Goal: Task Accomplishment & Management: Complete application form

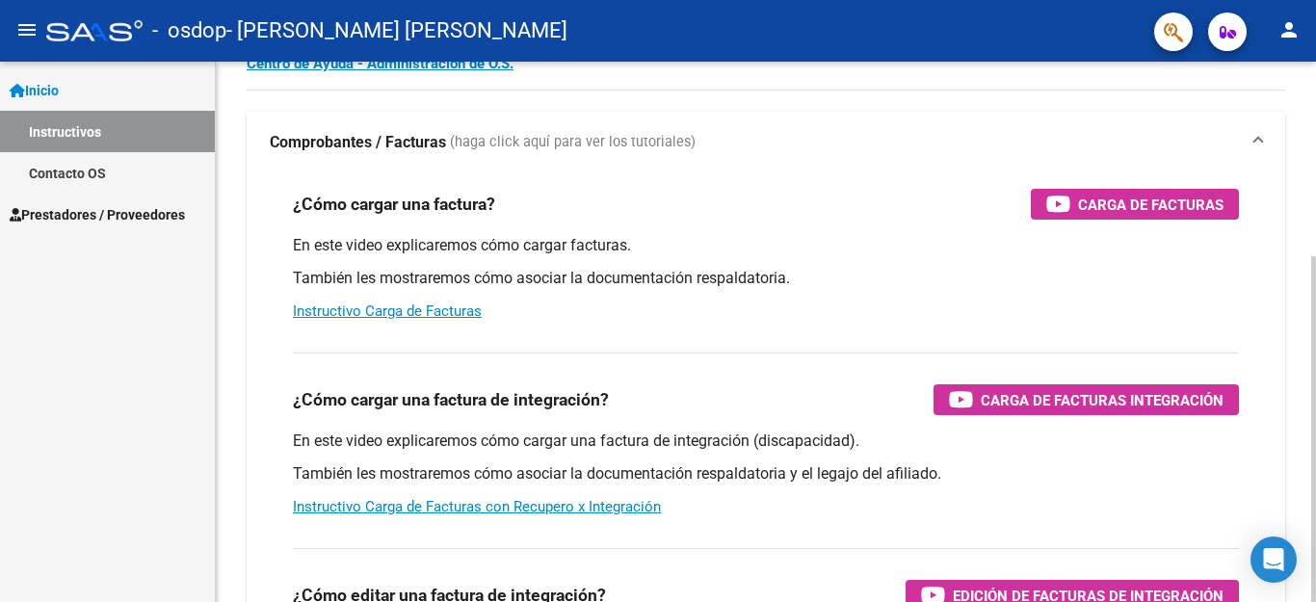
click at [1299, 267] on div at bounding box center [1313, 429] width 5 height 346
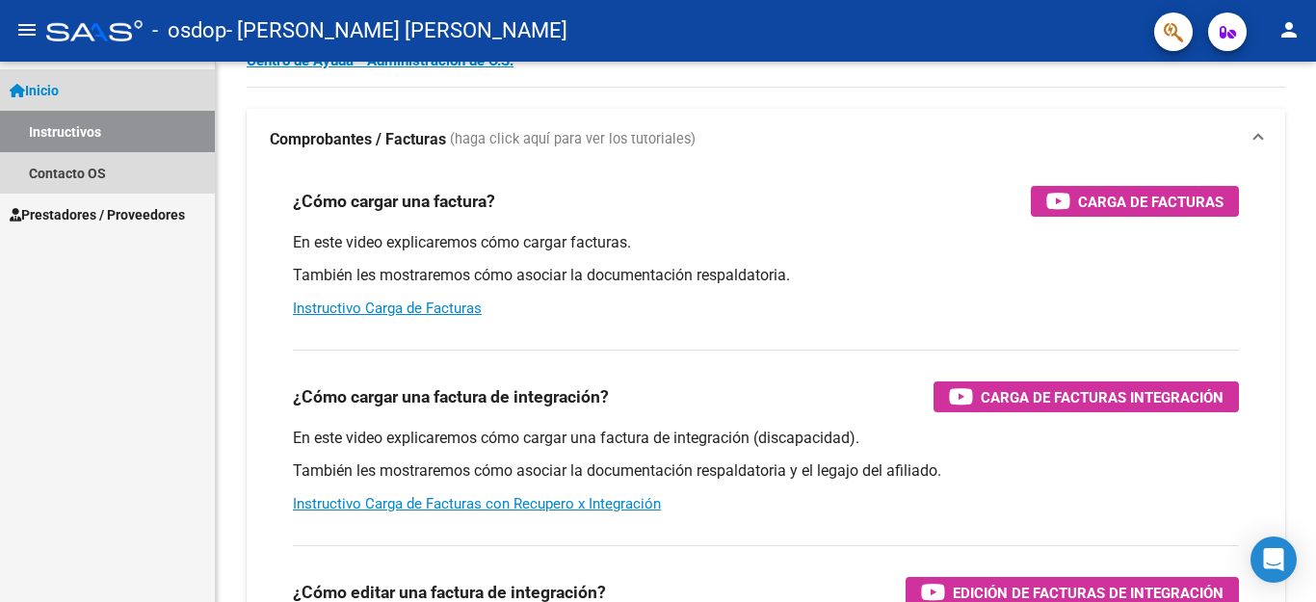
click at [107, 82] on link "Inicio" at bounding box center [107, 89] width 215 height 41
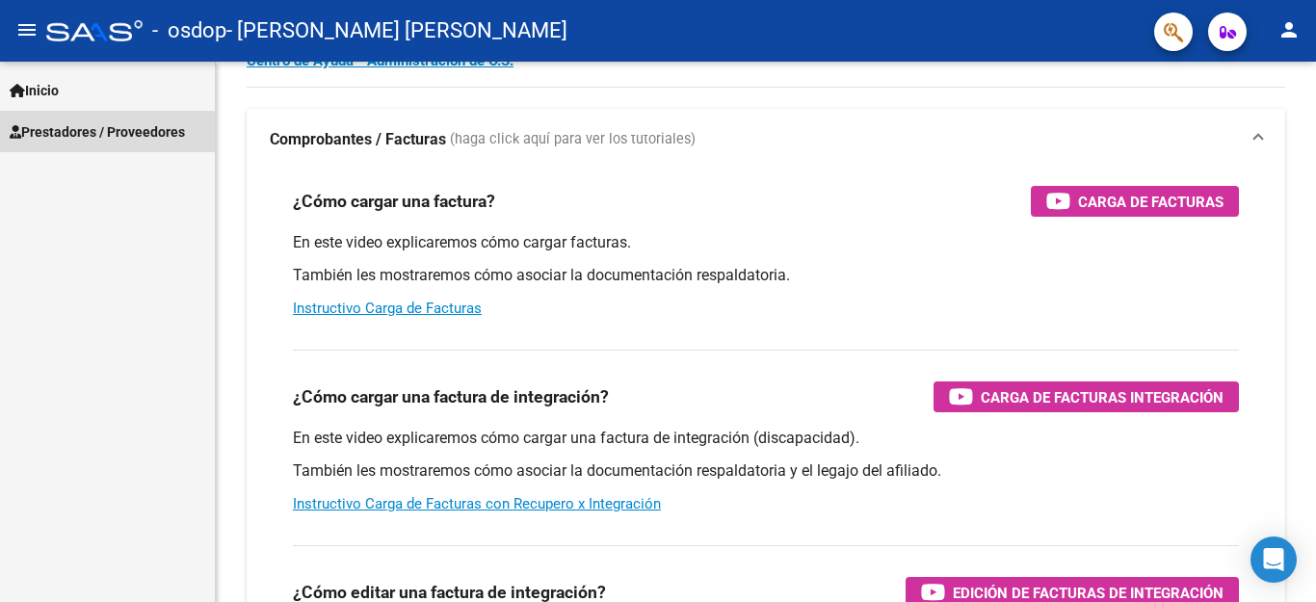
click at [89, 140] on span "Prestadores / Proveedores" at bounding box center [97, 131] width 175 height 21
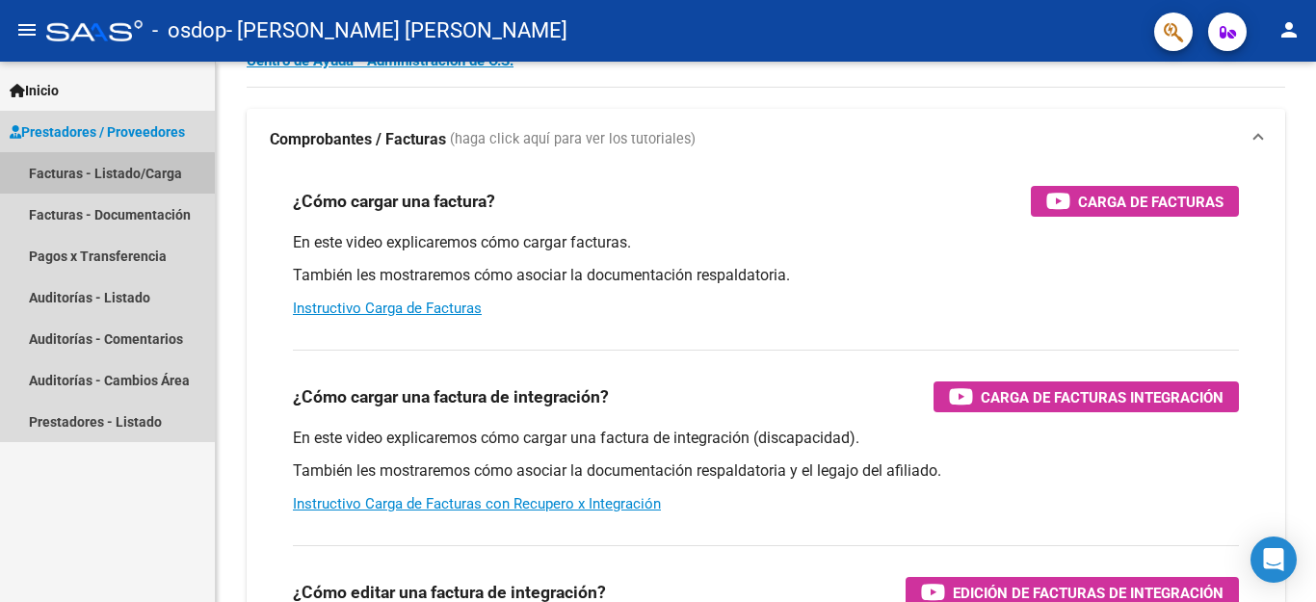
click at [85, 175] on link "Facturas - Listado/Carga" at bounding box center [107, 172] width 215 height 41
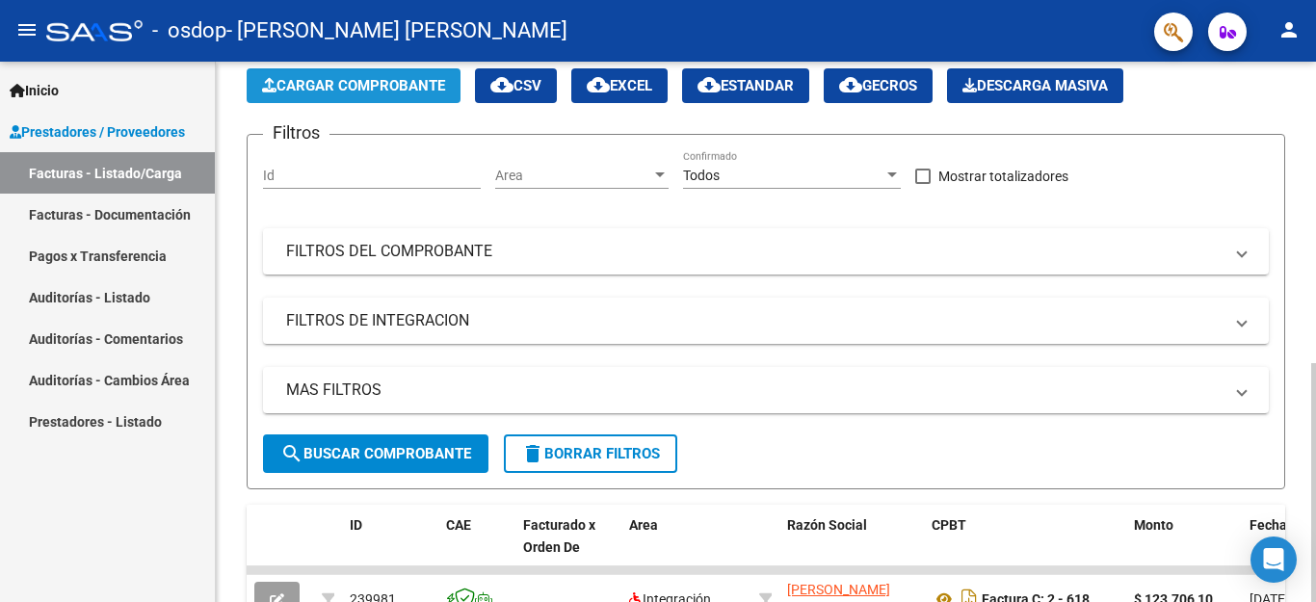
click at [368, 78] on span "Cargar Comprobante" at bounding box center [353, 85] width 183 height 17
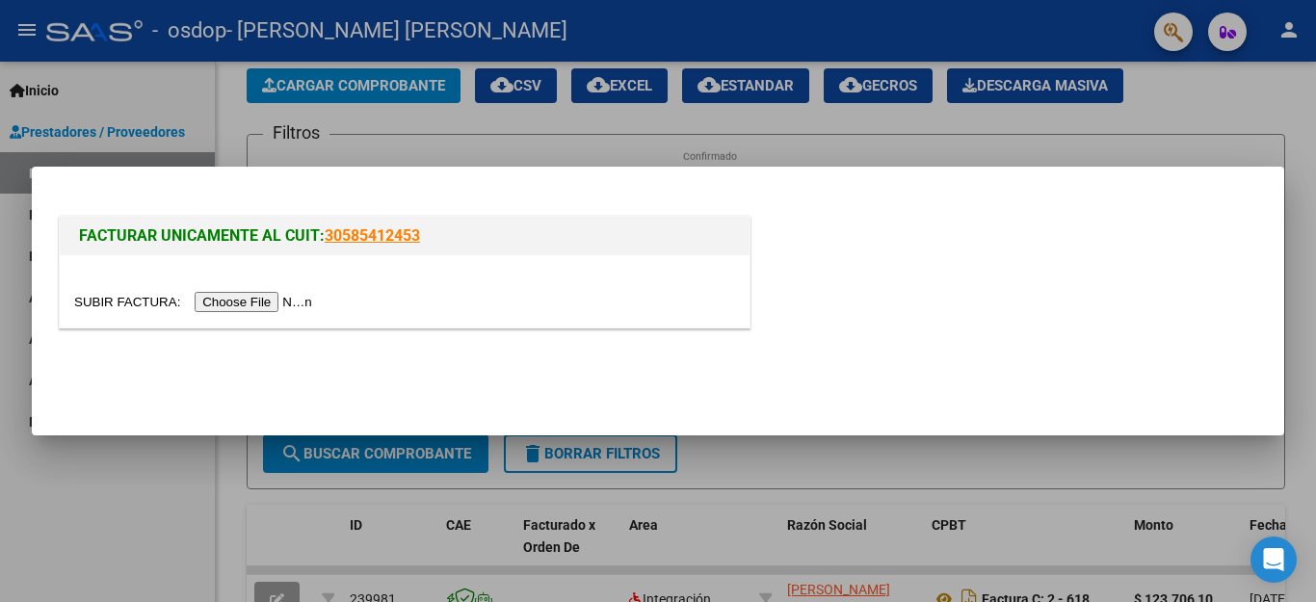
click at [238, 299] on input "file" at bounding box center [196, 302] width 244 height 20
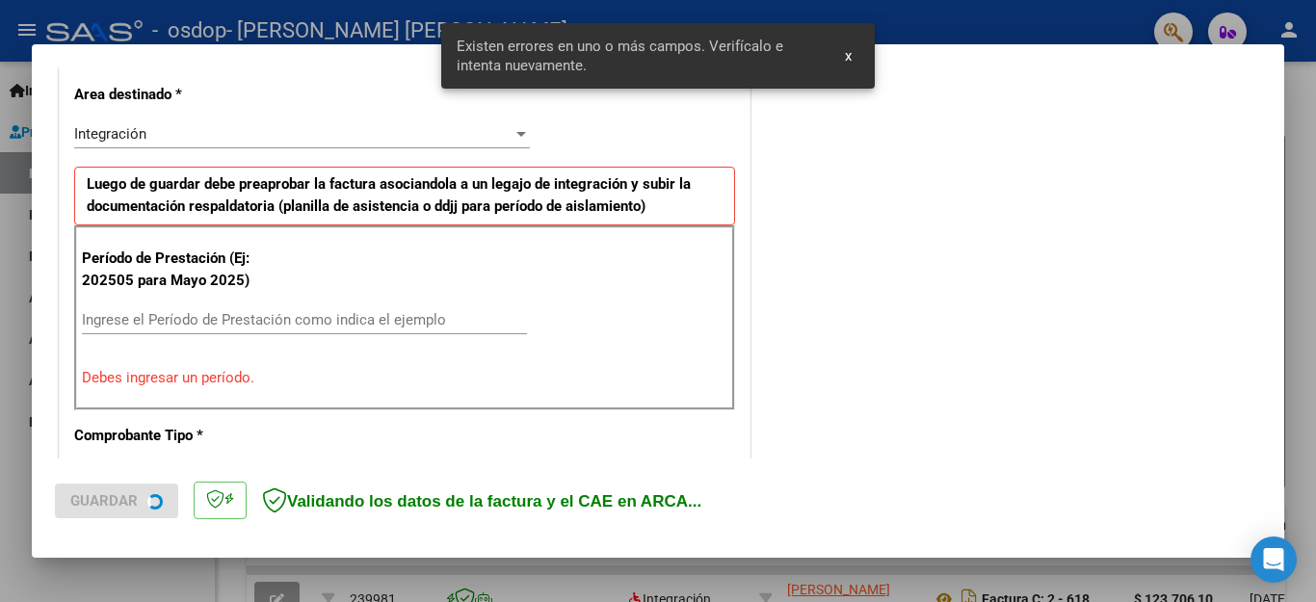
scroll to position [439, 0]
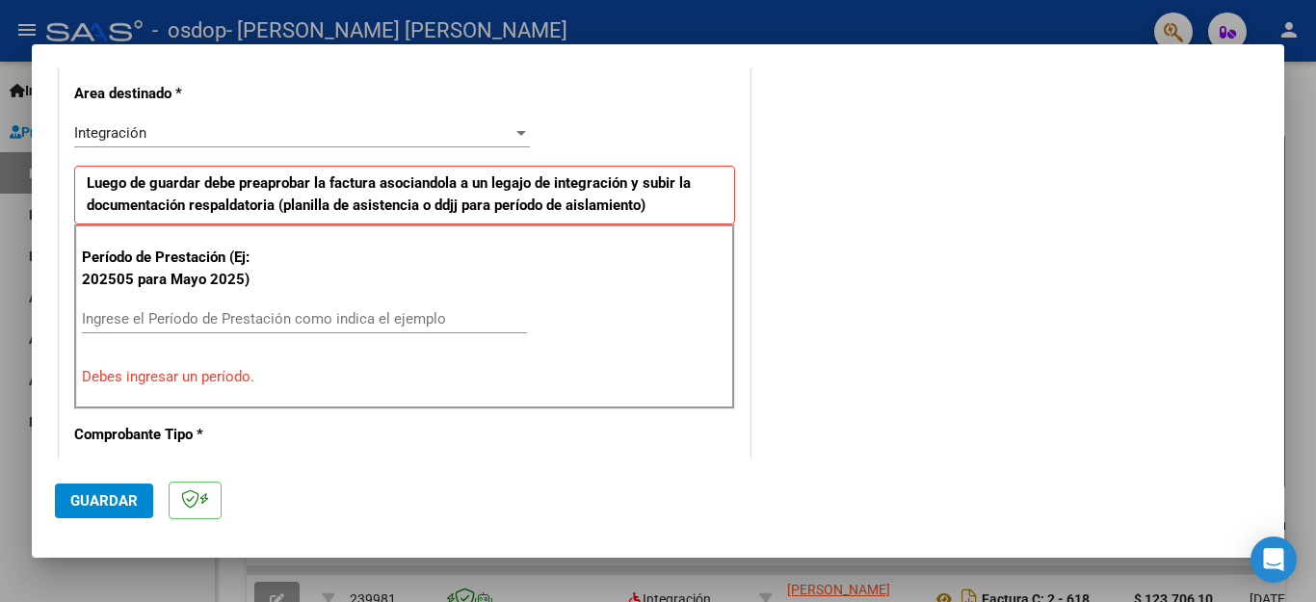
click at [195, 321] on input "Ingrese el Período de Prestación como indica el ejemplo" at bounding box center [304, 318] width 445 height 17
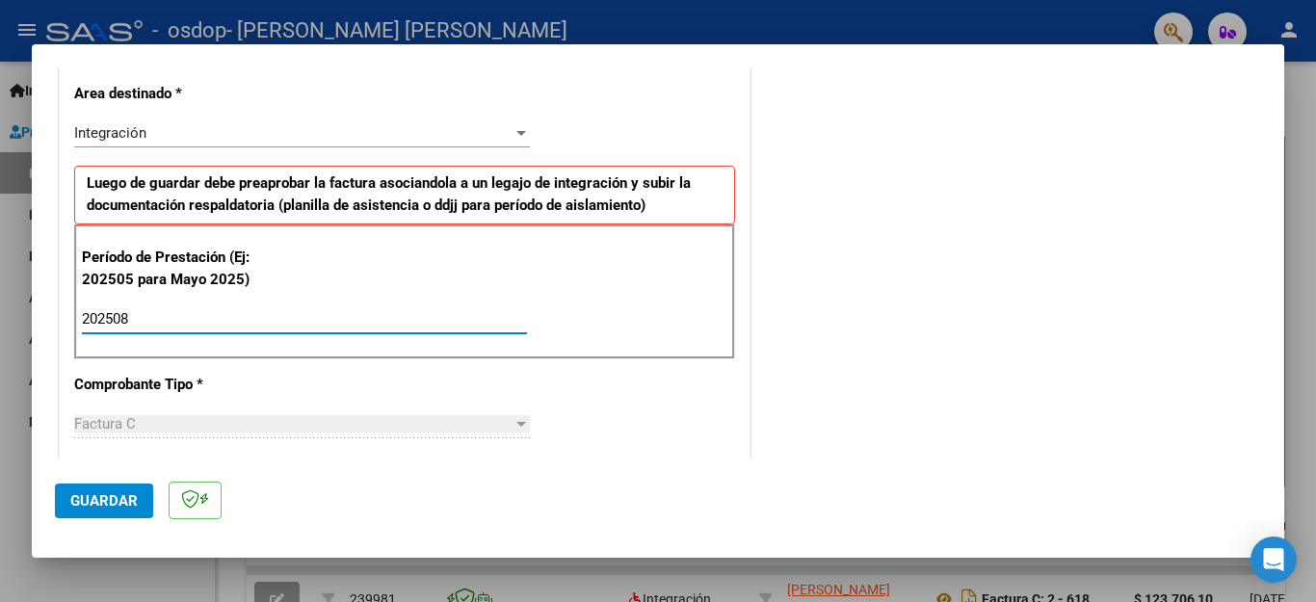
type input "202508"
click at [110, 509] on span "Guardar" at bounding box center [103, 500] width 67 height 17
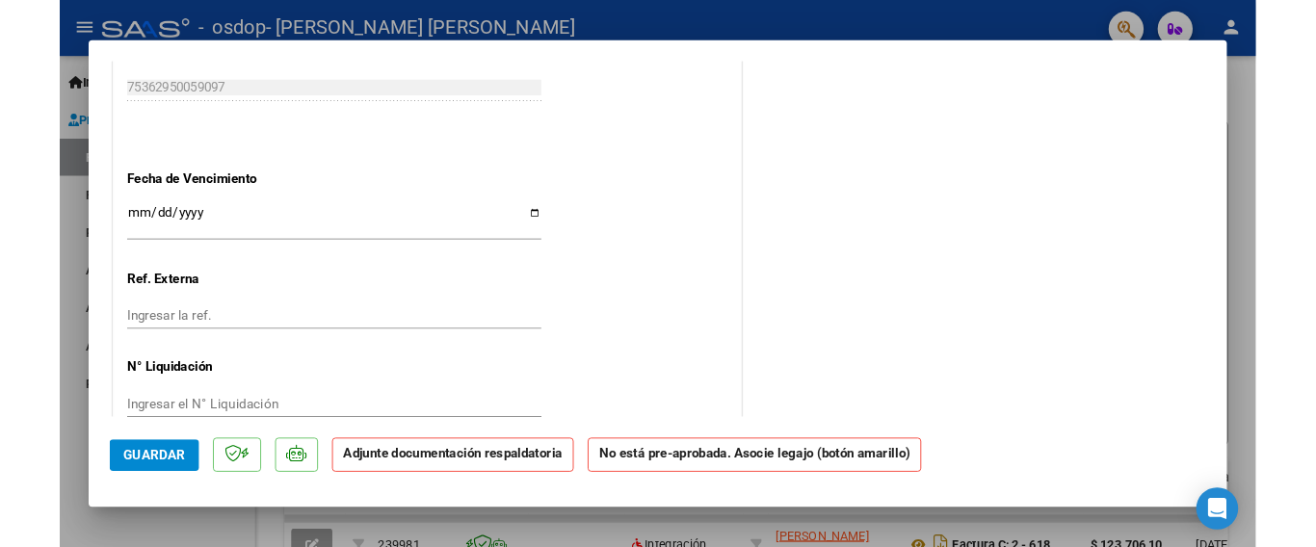
scroll to position [1259, 0]
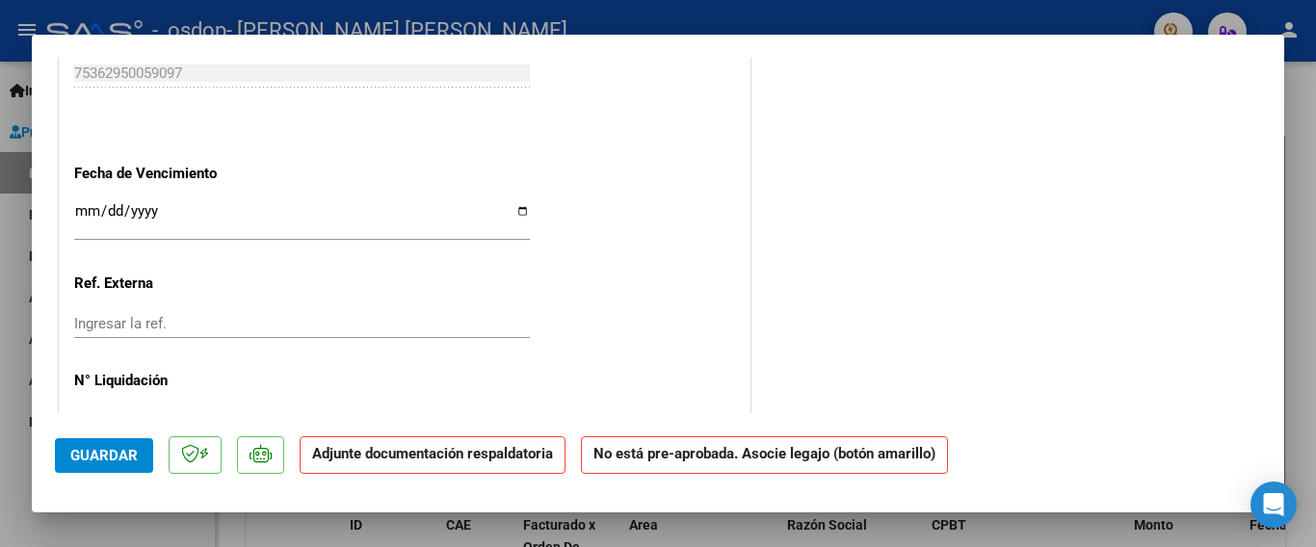
click at [390, 454] on strong "Adjunte documentación respaldatoria" at bounding box center [432, 453] width 241 height 17
click at [322, 456] on strong "Adjunte documentación respaldatoria" at bounding box center [432, 453] width 241 height 17
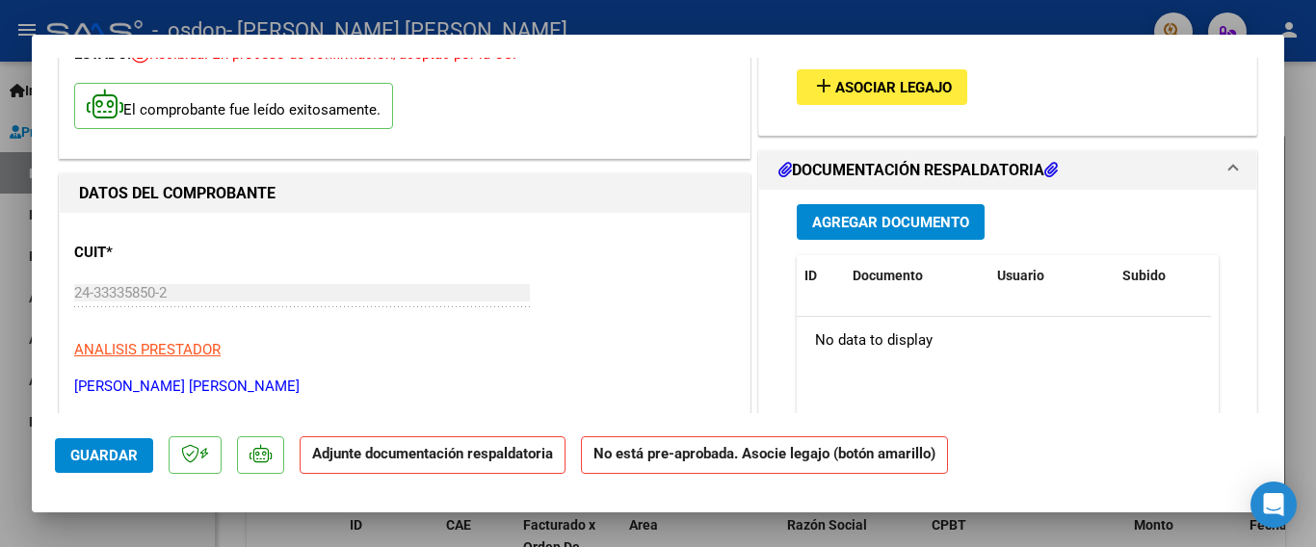
scroll to position [118, 0]
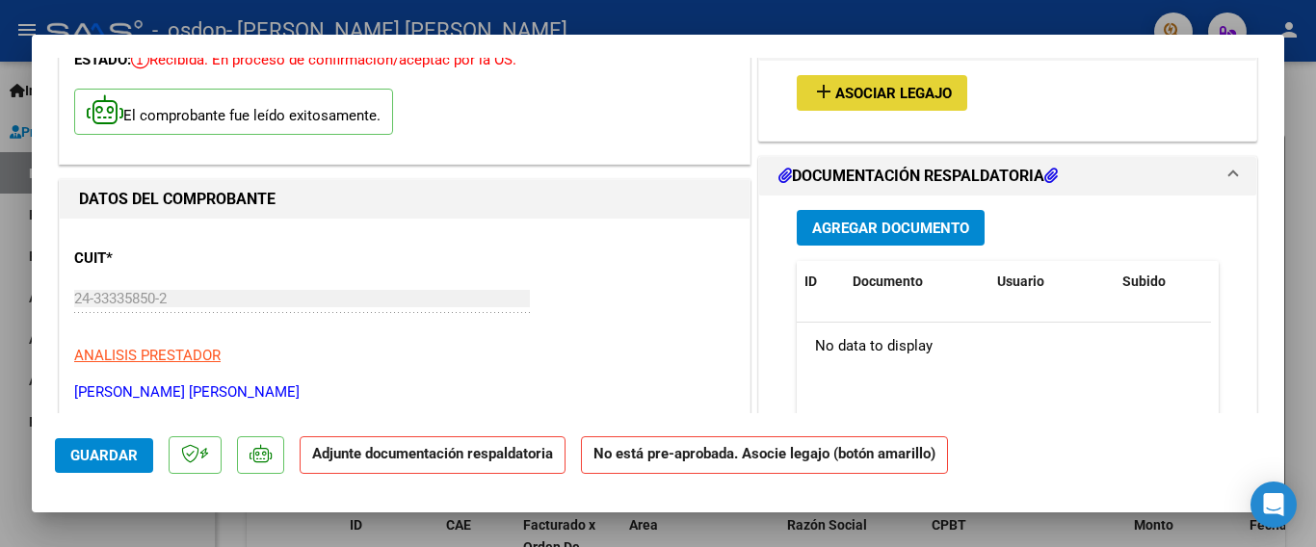
click at [925, 87] on span "Asociar Legajo" at bounding box center [893, 93] width 117 height 17
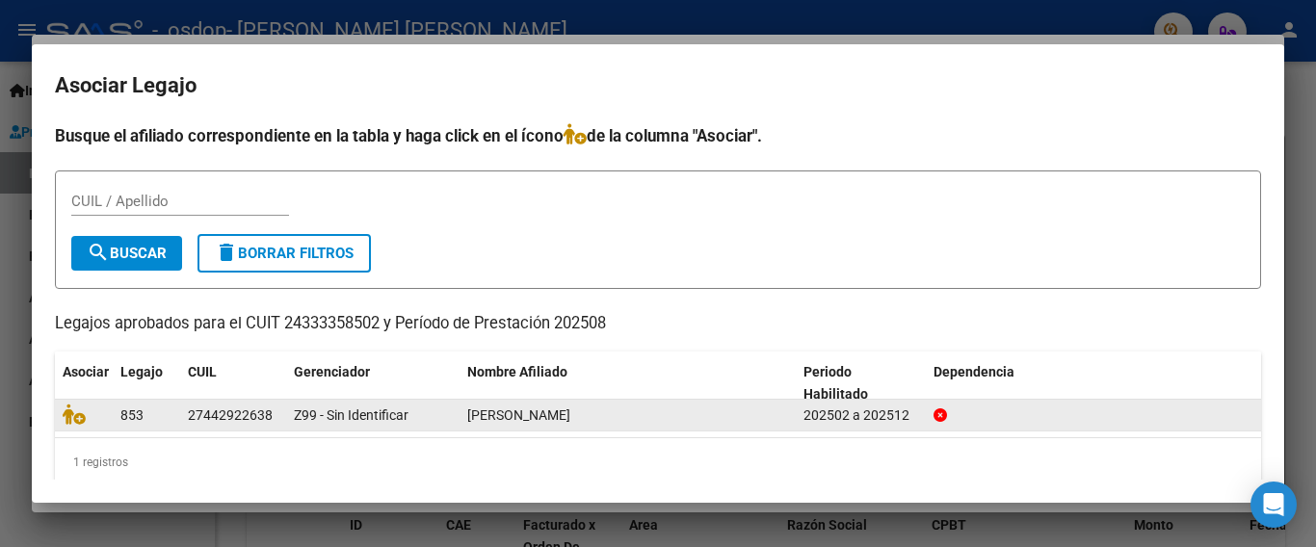
click at [207, 419] on div "27442922638" at bounding box center [230, 416] width 85 height 22
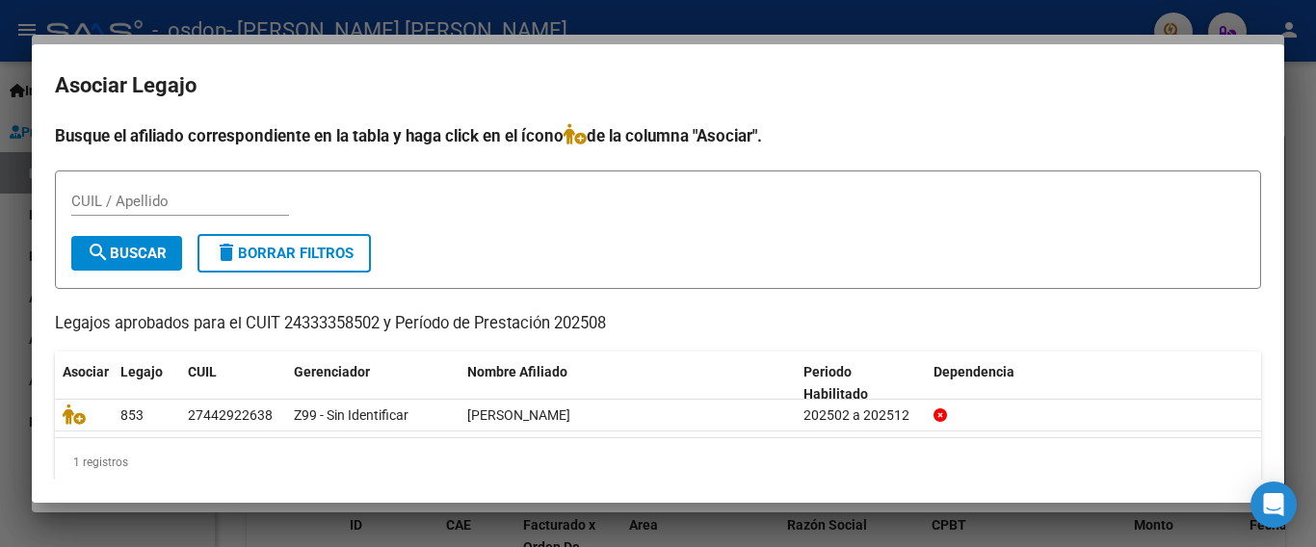
scroll to position [22, 0]
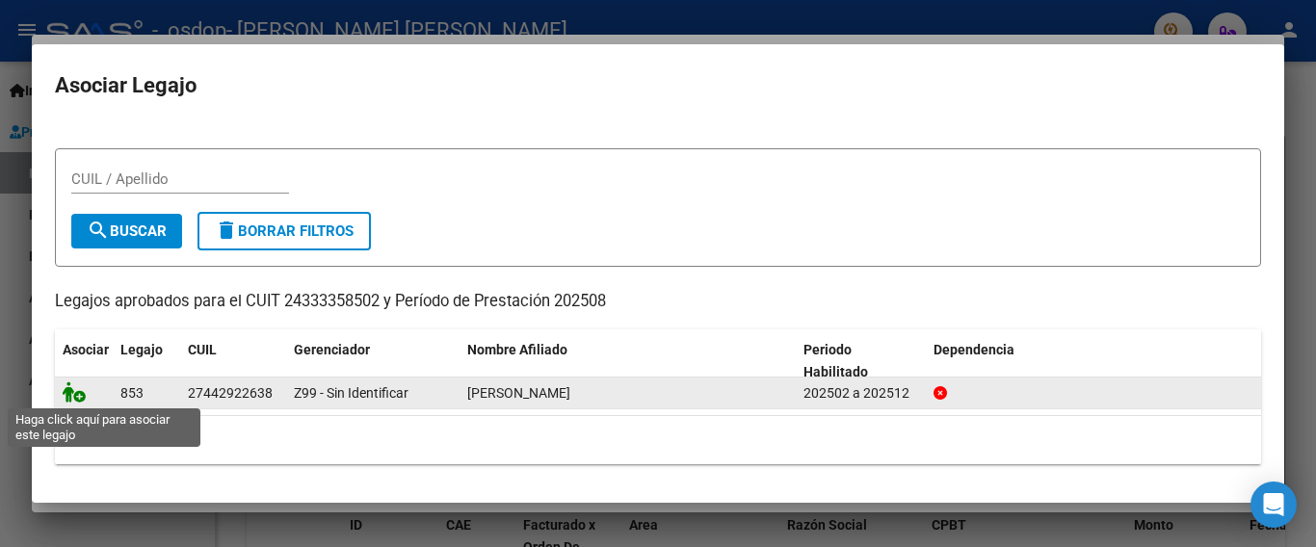
click at [74, 396] on icon at bounding box center [74, 391] width 23 height 21
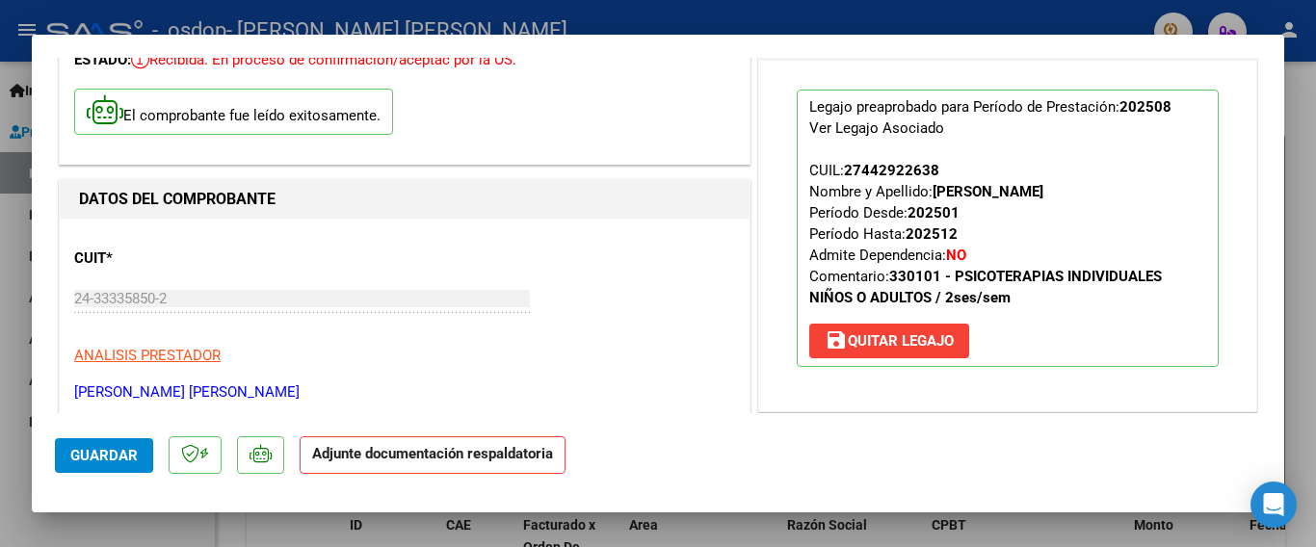
click at [369, 458] on strong "Adjunte documentación respaldatoria" at bounding box center [432, 453] width 241 height 17
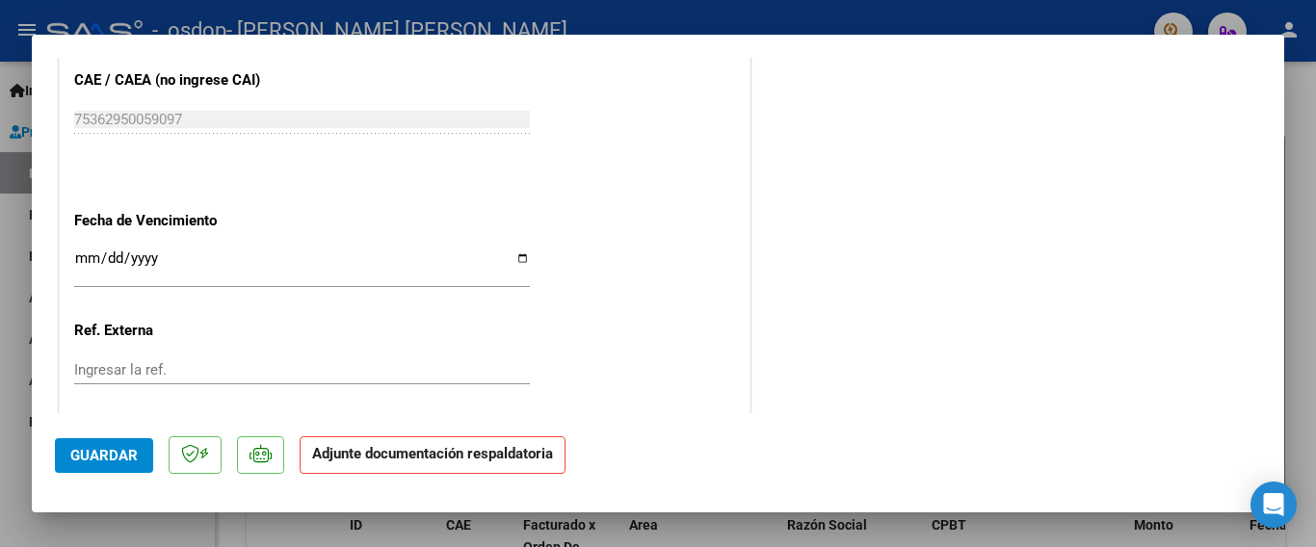
scroll to position [1345, 0]
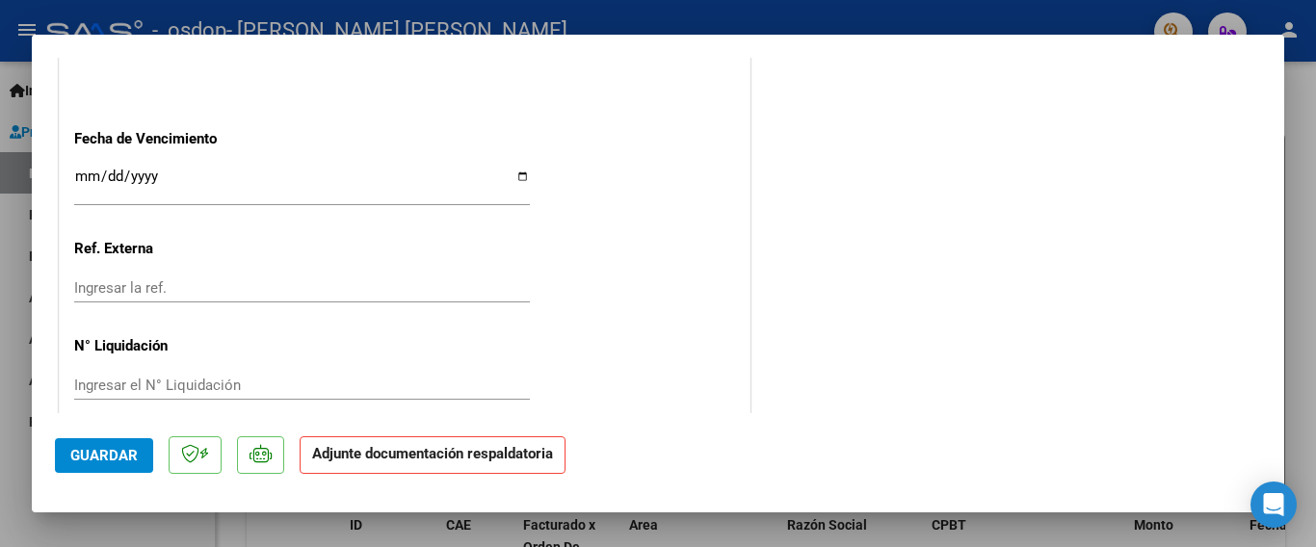
click at [99, 468] on button "Guardar" at bounding box center [104, 455] width 98 height 35
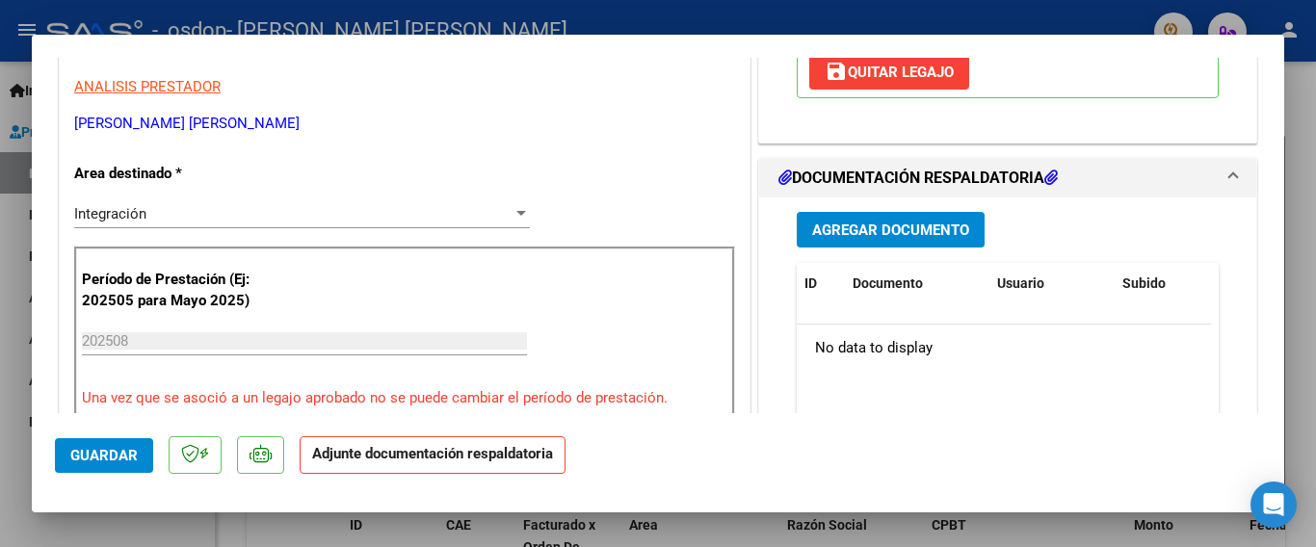
scroll to position [401, 0]
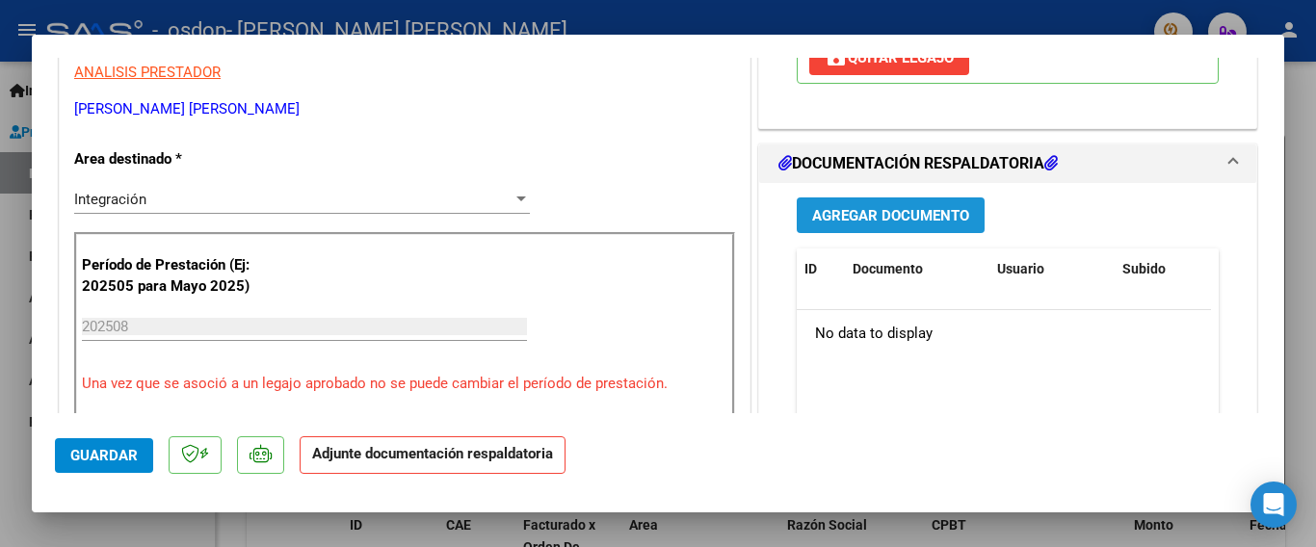
click at [866, 220] on span "Agregar Documento" at bounding box center [890, 215] width 157 height 17
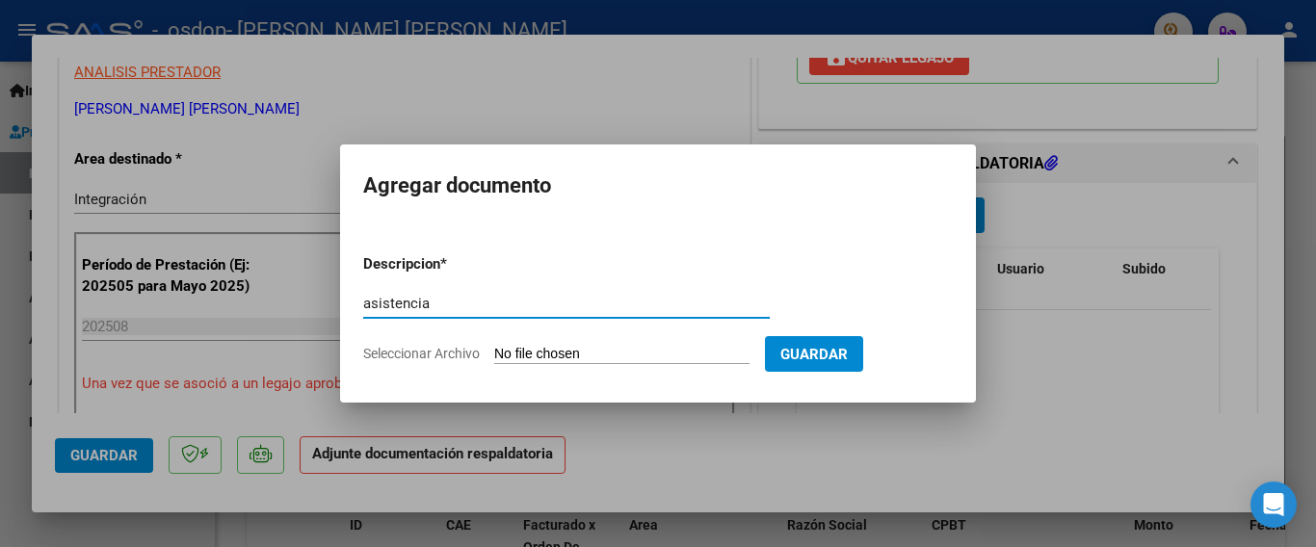
type input "asistencia"
click at [450, 347] on span "Seleccionar Archivo" at bounding box center [421, 353] width 117 height 15
click at [494, 347] on input "Seleccionar Archivo" at bounding box center [621, 355] width 255 height 18
type input "C:\fakepath\asistencia [PERSON_NAME] agosto.pdf"
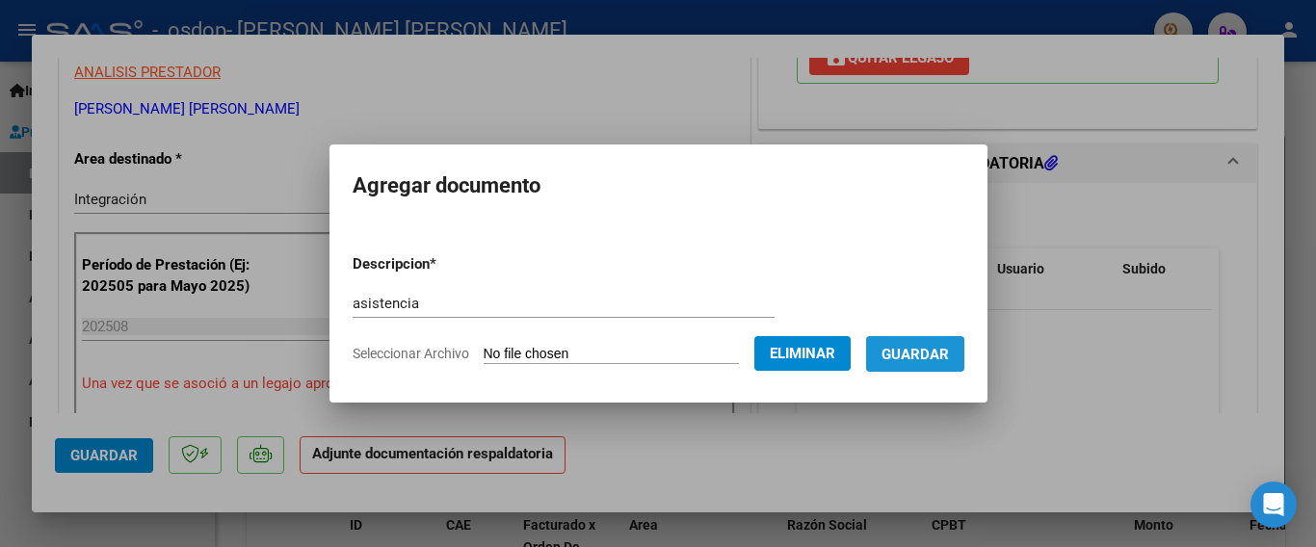
click at [915, 342] on button "Guardar" at bounding box center [915, 354] width 98 height 36
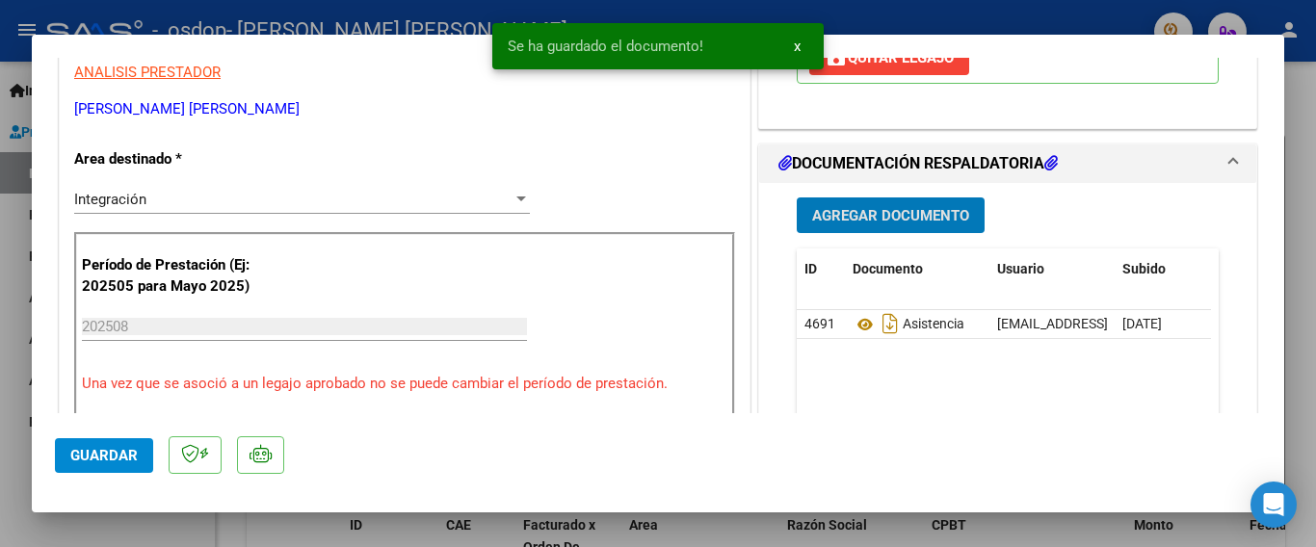
click at [903, 215] on span "Agregar Documento" at bounding box center [890, 215] width 157 height 17
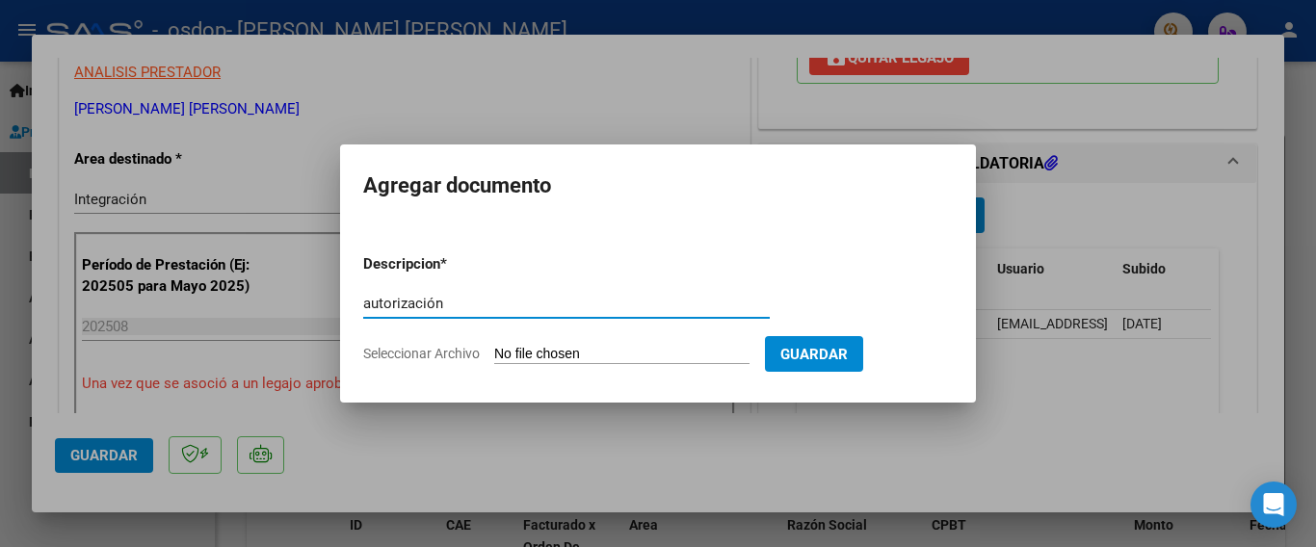
type input "autorización"
click at [519, 358] on input "Seleccionar Archivo" at bounding box center [621, 355] width 255 height 18
type input "C:\fakepath\autorización.pdf"
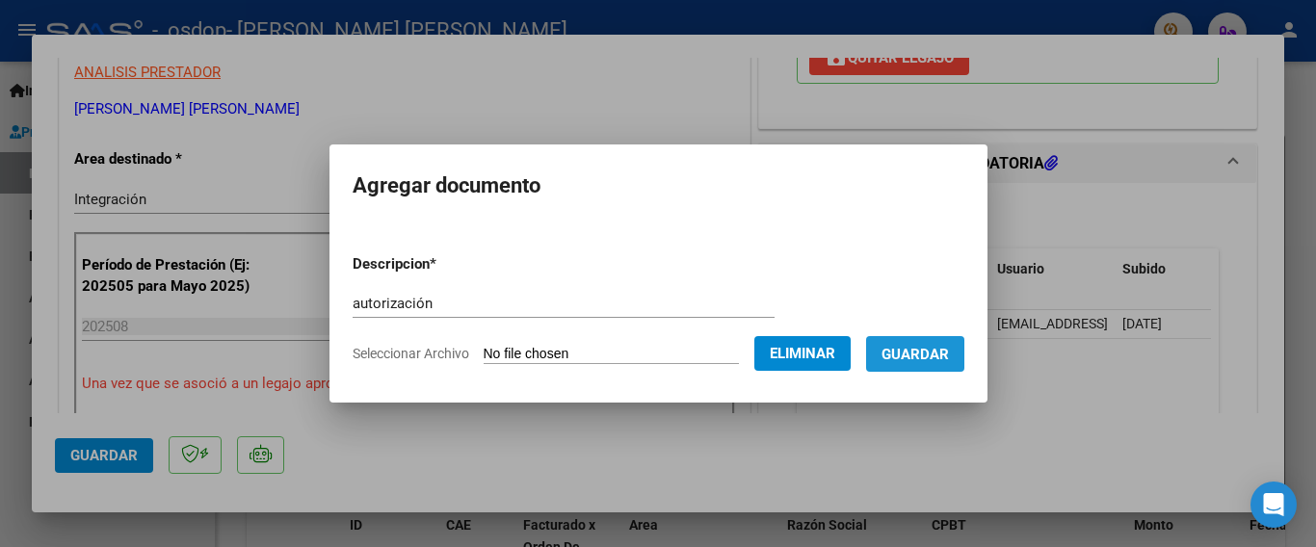
click at [920, 355] on span "Guardar" at bounding box center [914, 354] width 67 height 17
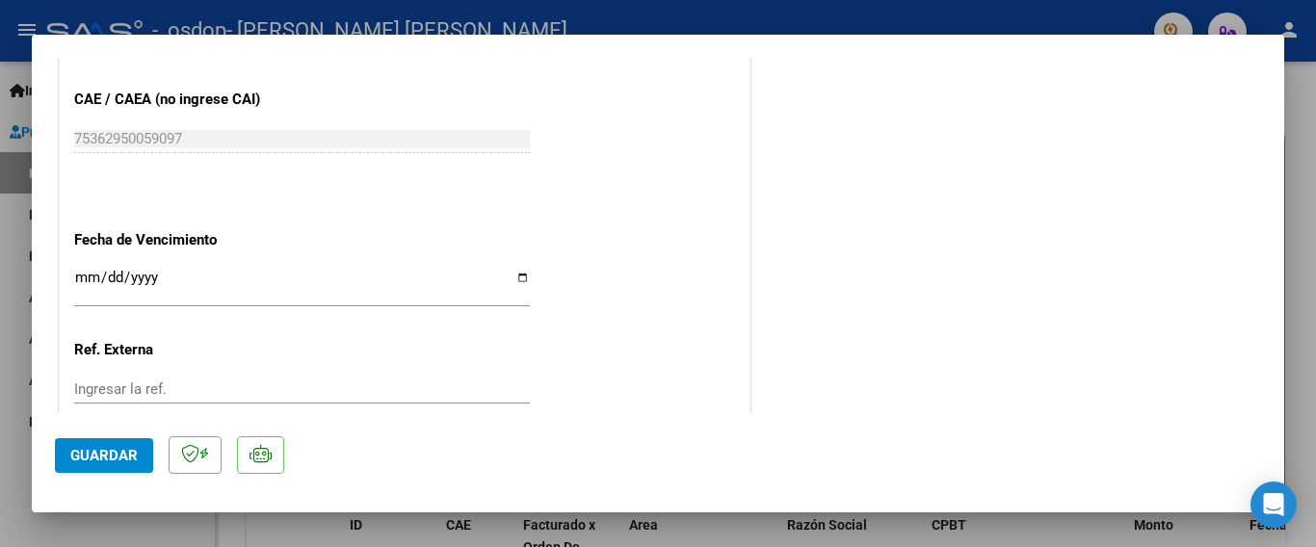
scroll to position [1345, 0]
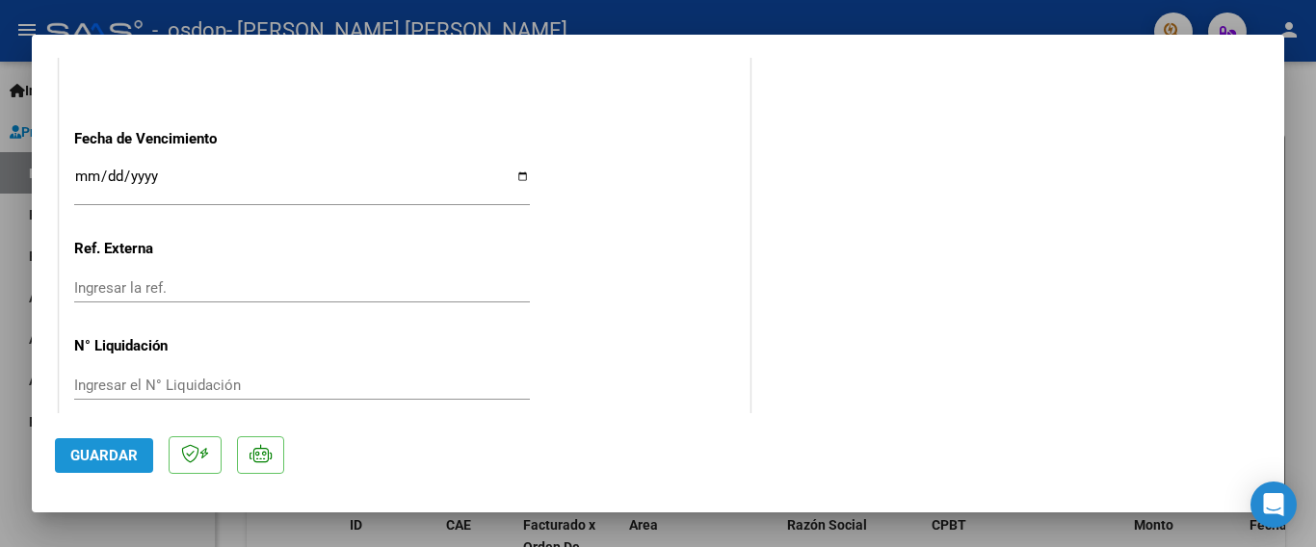
click at [80, 451] on span "Guardar" at bounding box center [103, 455] width 67 height 17
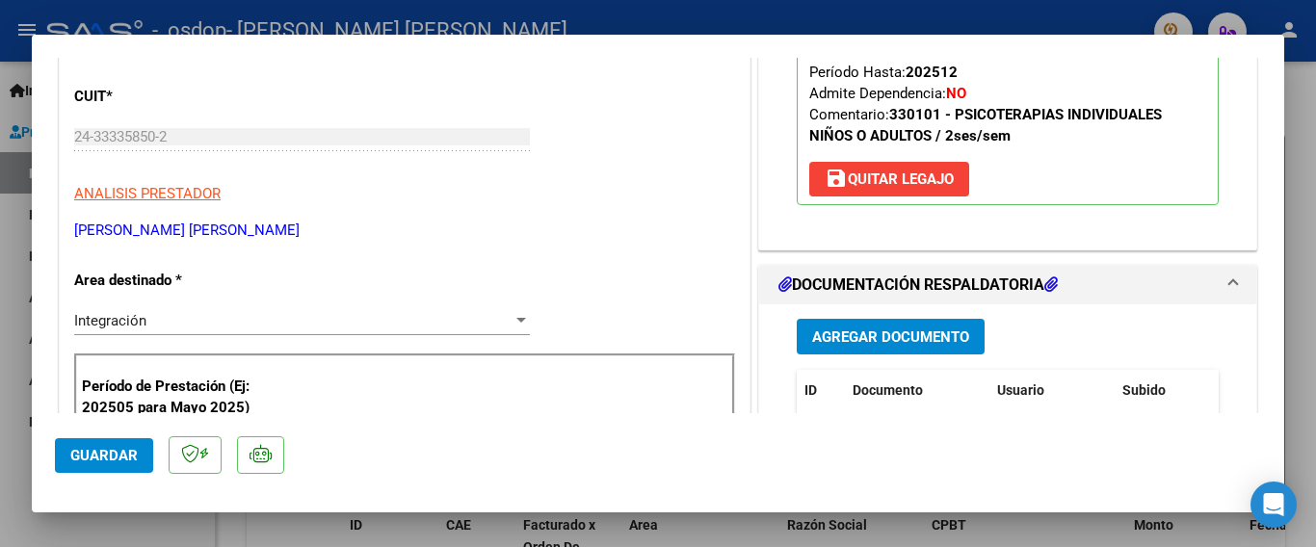
scroll to position [243, 0]
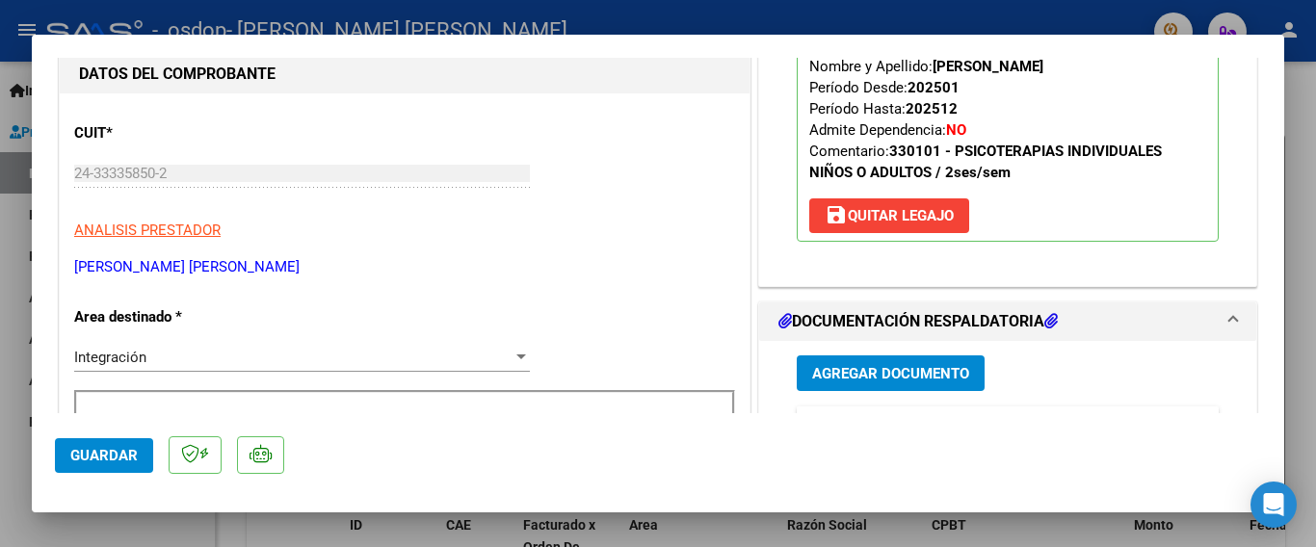
drag, startPoint x: 1284, startPoint y: 150, endPoint x: 1284, endPoint y: 123, distance: 27.0
click at [1284, 123] on div at bounding box center [658, 273] width 1316 height 547
